Goal: Transaction & Acquisition: Purchase product/service

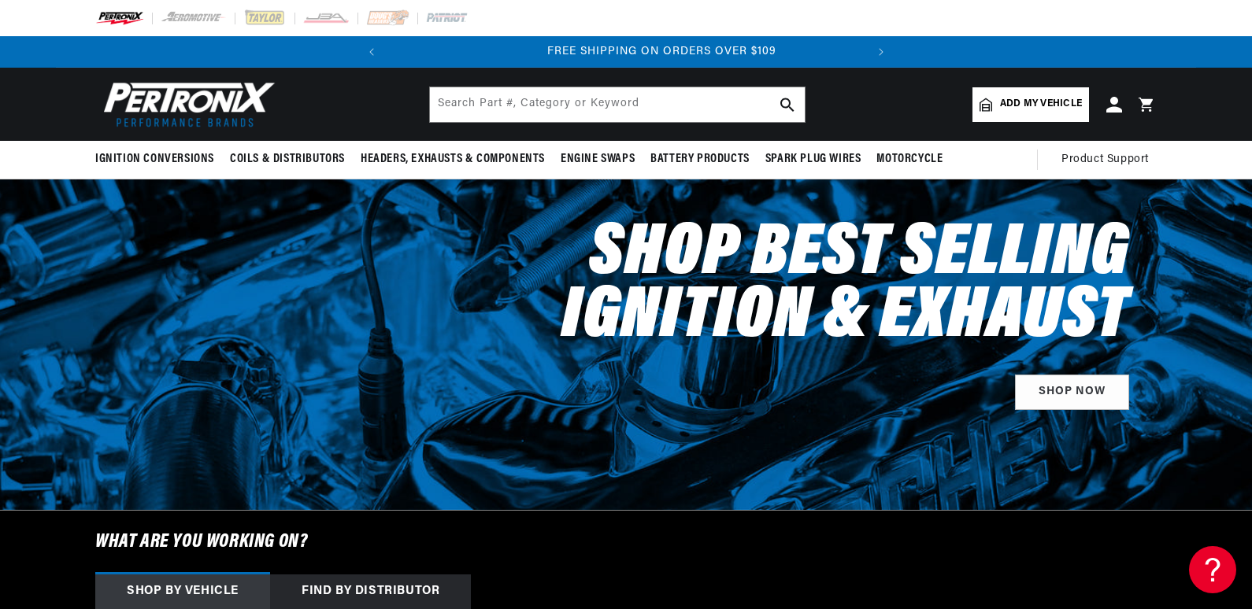
scroll to position [0, 477]
click at [1091, 389] on link "SHOP NOW" at bounding box center [1072, 392] width 114 height 35
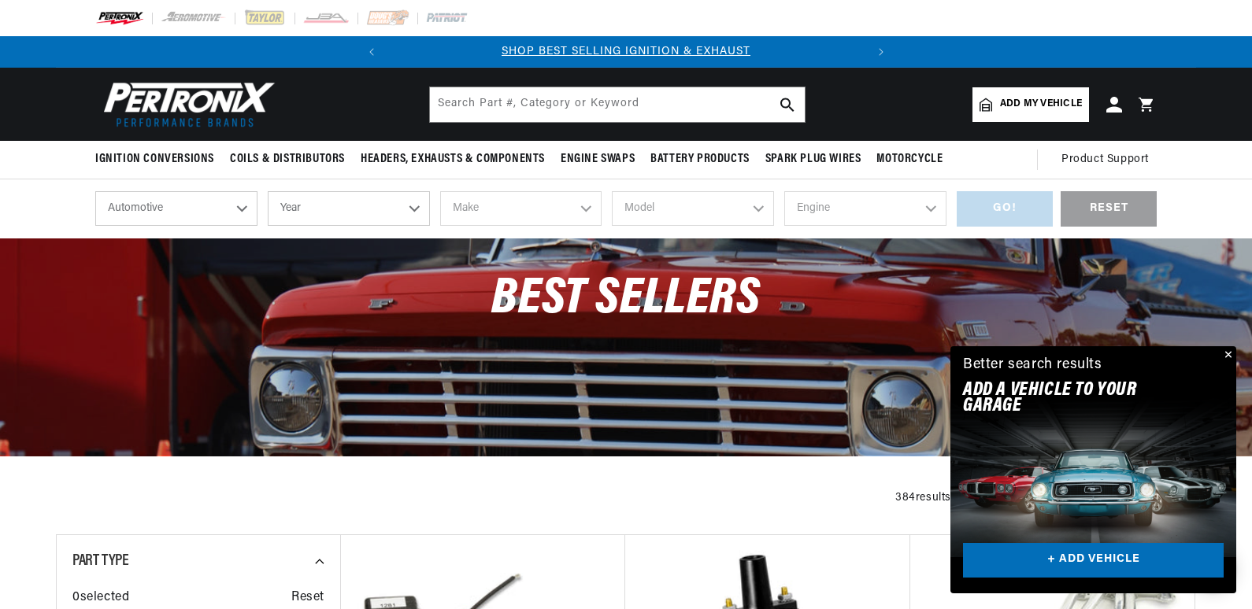
click at [329, 207] on select "Year 2026 2025 2024 2023 2022 2021 2020 2019 2018 2017 2016 2015 2014 2013 2012…" at bounding box center [349, 208] width 162 height 35
select select "1956"
click at [268, 191] on select "Year 2026 2025 2024 2023 2022 2021 2020 2019 2018 2017 2016 2015 2014 2013 2012…" at bounding box center [349, 208] width 162 height 35
select select "1956"
click at [490, 203] on select "Make Alfa Romeo Aston Martin Buick Cadillac Chevrolet Chrysler Dodge Ford GMC H…" at bounding box center [521, 208] width 162 height 35
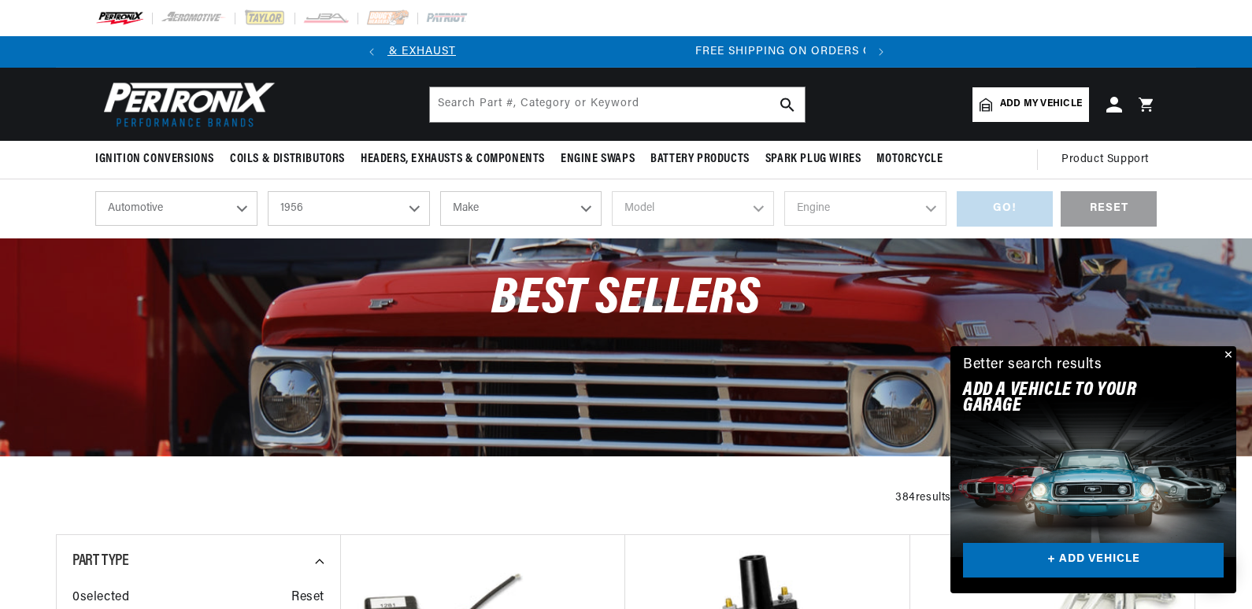
scroll to position [0, 477]
select select "Ford"
click at [440, 191] on select "Make Alfa Romeo Aston Martin Buick Cadillac Chevrolet Chrysler Dodge Ford GMC H…" at bounding box center [521, 208] width 162 height 35
select select "Ford"
click at [686, 211] on select "Model Club Country Sedan Country Squire Courier Sedan Delivery Customline F-100…" at bounding box center [693, 208] width 162 height 35
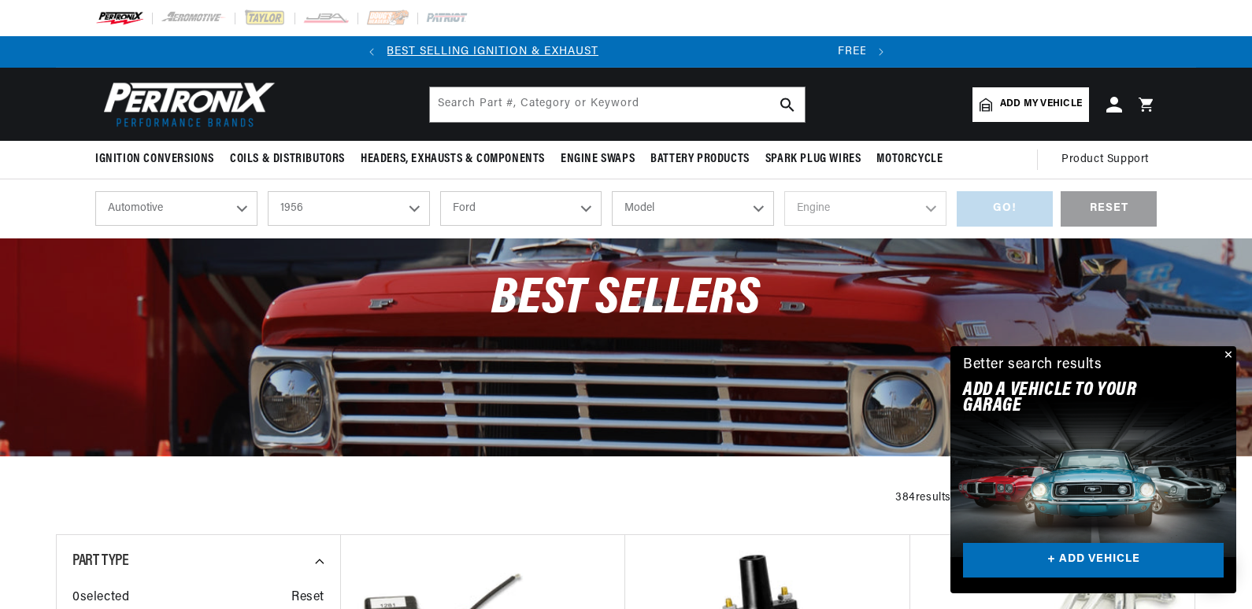
scroll to position [0, 0]
select select "Victoria"
click at [612, 191] on select "Model Club Country Sedan Country Squire Courier Sedan Delivery Customline F-100…" at bounding box center [693, 208] width 162 height 35
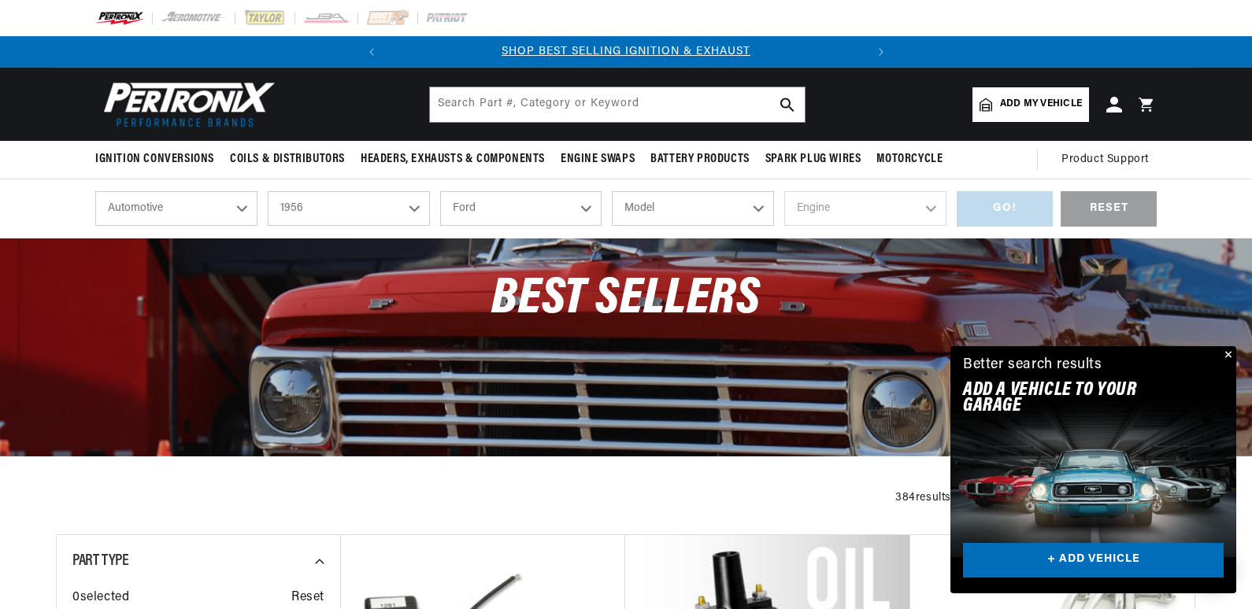
select select "Victoria"
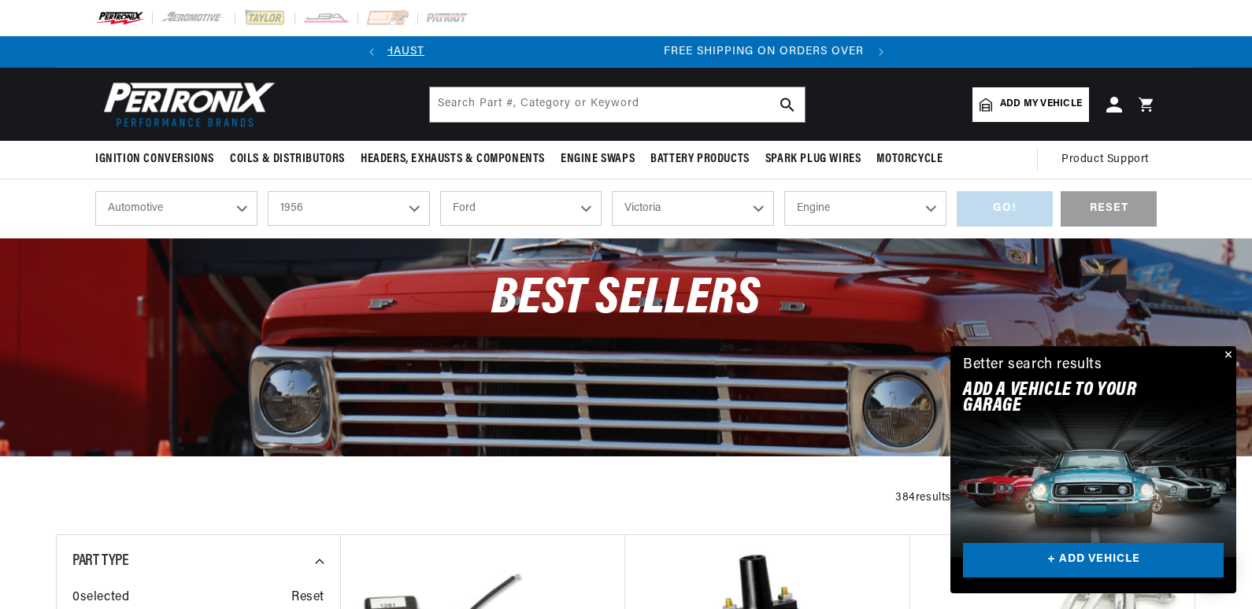
click at [866, 207] on select "Engine 3.6L 4.4L 4.5L 4.8L" at bounding box center [865, 208] width 162 height 35
select select "4.8L"
click at [784, 191] on select "Engine 3.6L 4.4L 4.5L 4.8L" at bounding box center [865, 208] width 162 height 35
select select "4.8L"
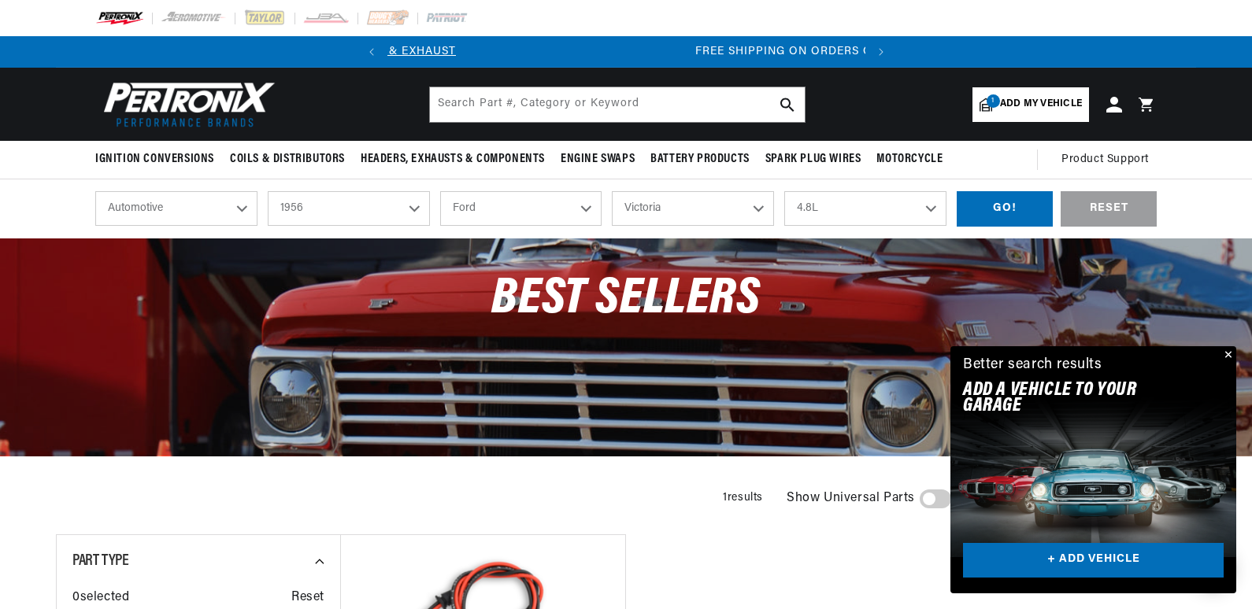
scroll to position [0, 477]
click at [1006, 203] on div "GO!" at bounding box center [1005, 208] width 96 height 35
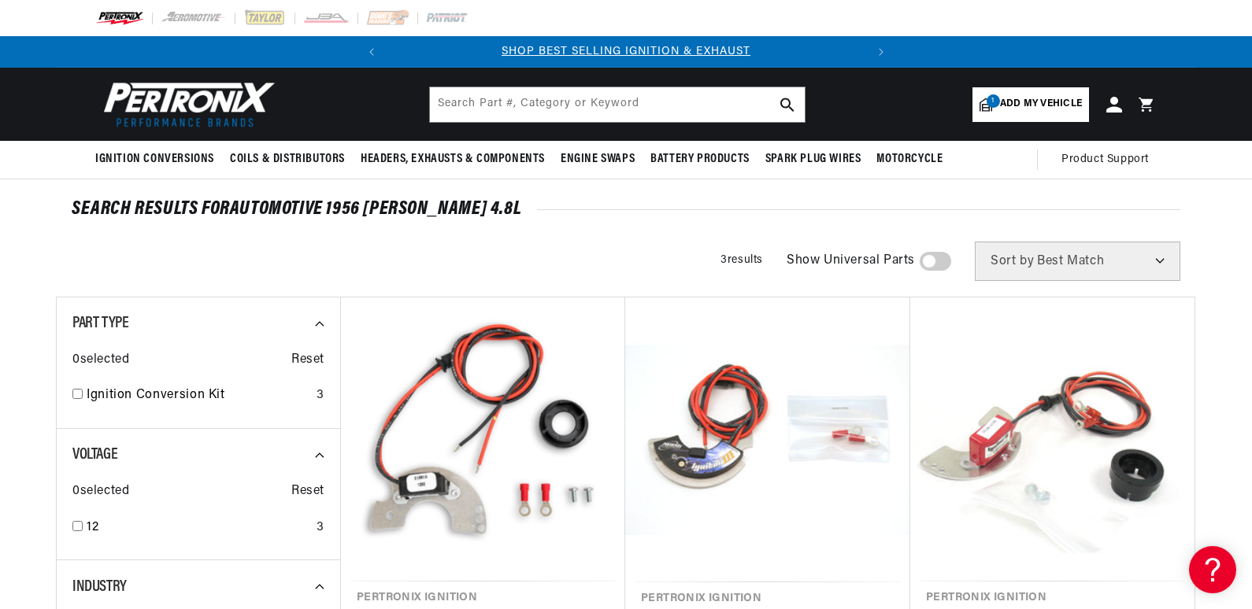
drag, startPoint x: 0, startPoint y: 0, endPoint x: 1006, endPoint y: 203, distance: 1026.6
click at [1006, 203] on div "SEARCH RESULTS FOR Automotive 1956 Ford Victoria 4.8L" at bounding box center [626, 210] width 1109 height 16
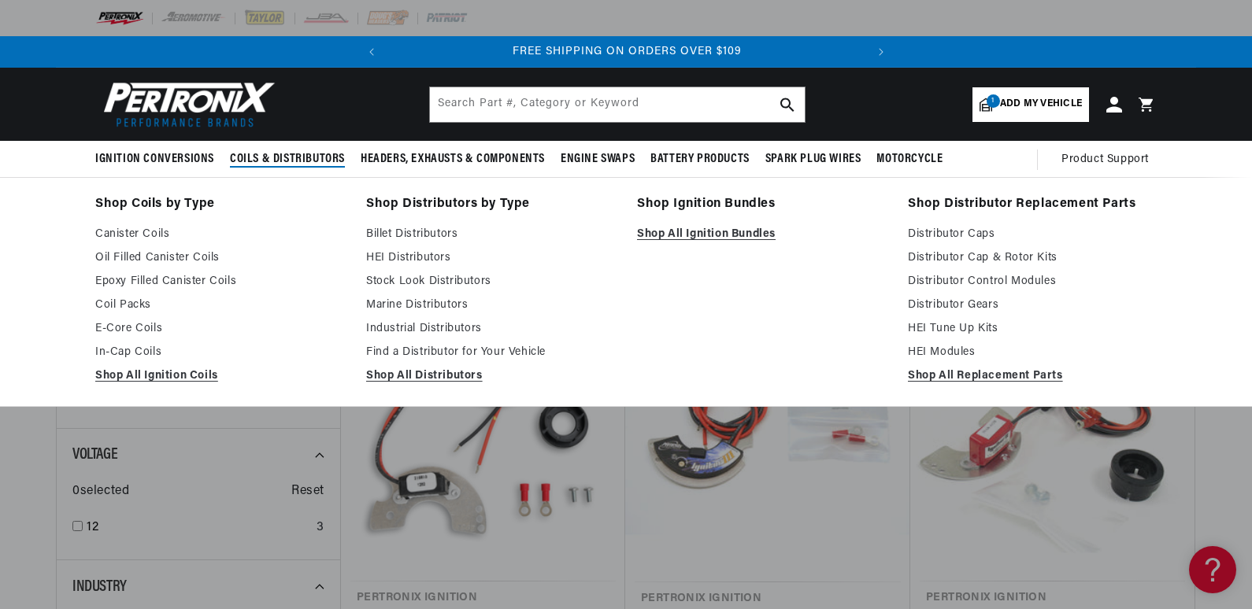
click at [306, 161] on span "Coils & Distributors" at bounding box center [287, 159] width 115 height 17
click at [673, 228] on link "Shop All Ignition Bundles" at bounding box center [761, 234] width 249 height 19
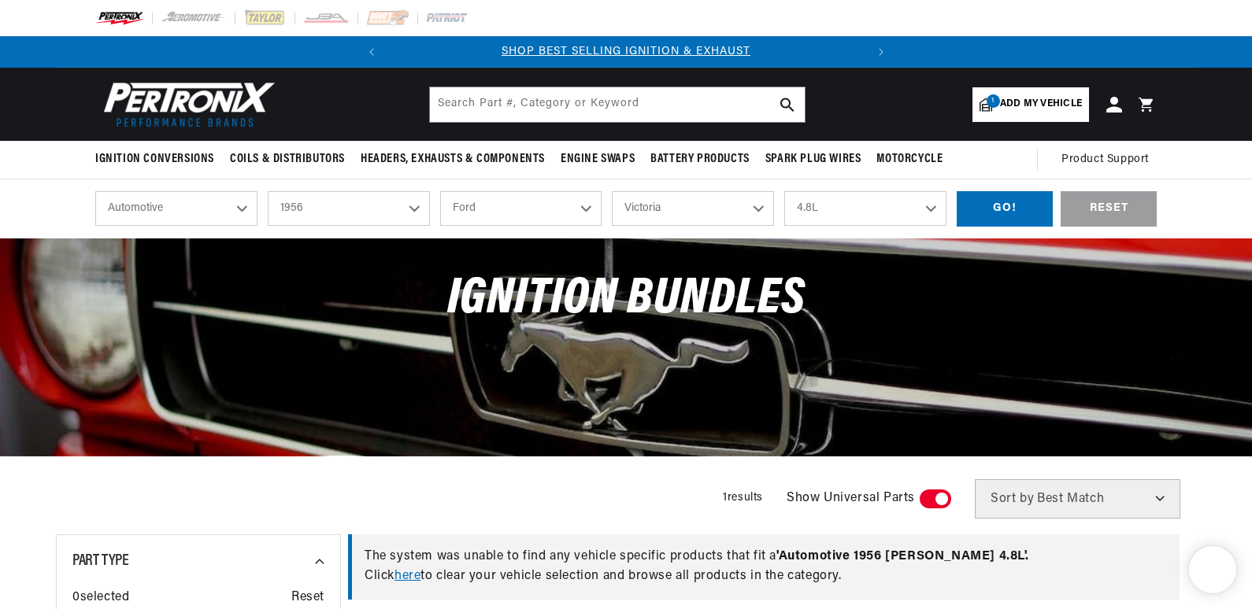
select select "1956"
select select "Ford"
select select "Victoria"
select select "4.8L"
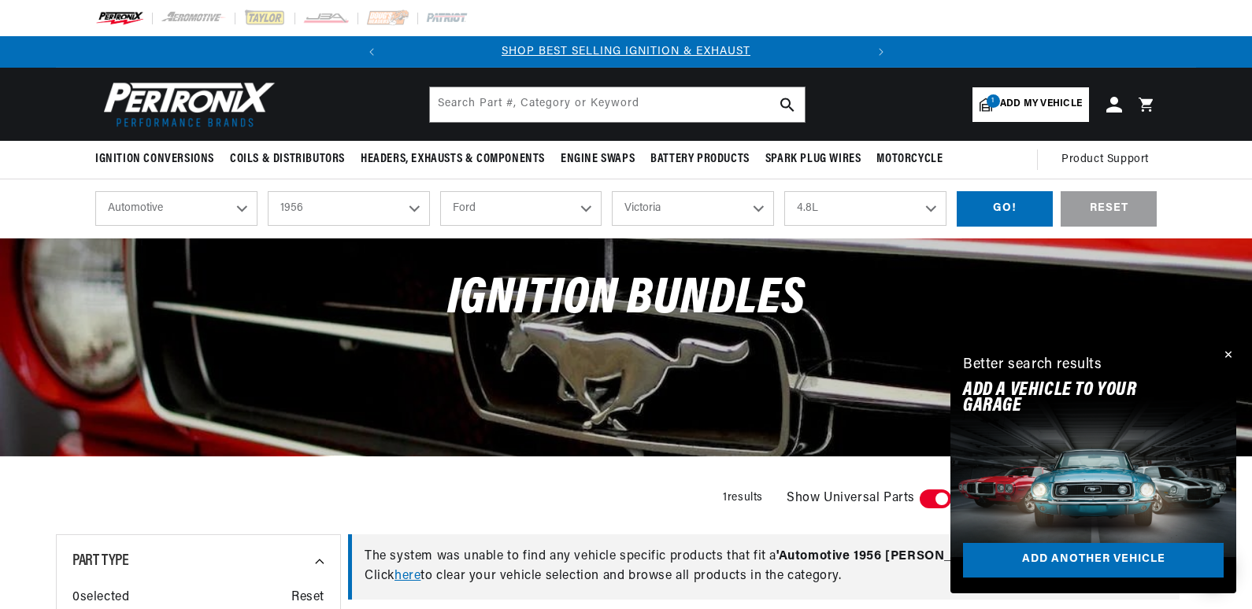
click at [642, 513] on div "Filters 1 results Show Universal Parts Sort by Best Match Featured Name, A-Z Na…" at bounding box center [626, 499] width 1140 height 39
